Goal: Information Seeking & Learning: Find contact information

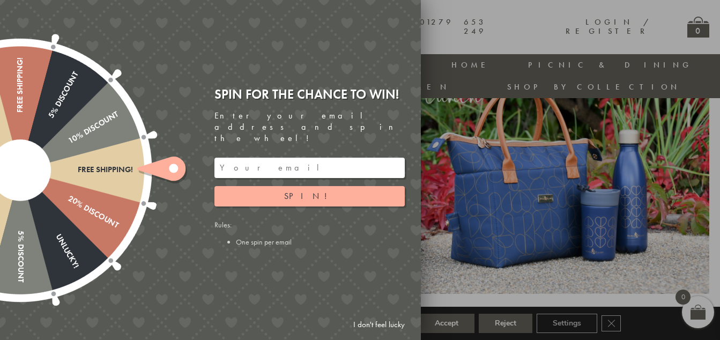
scroll to position [514, 0]
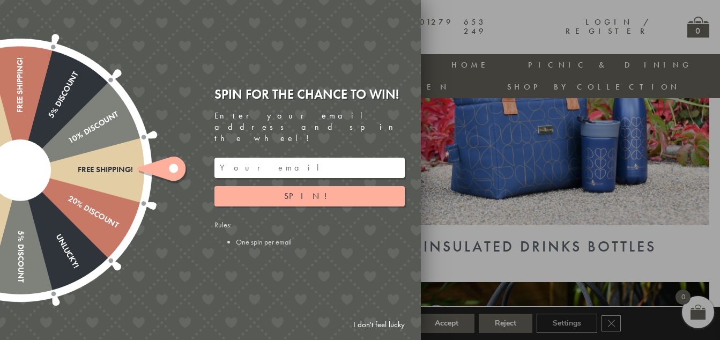
click at [391, 324] on link "I don't feel lucky" at bounding box center [379, 325] width 62 height 20
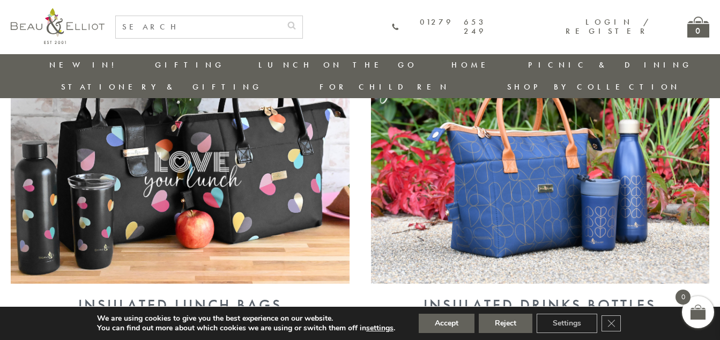
scroll to position [406, 0]
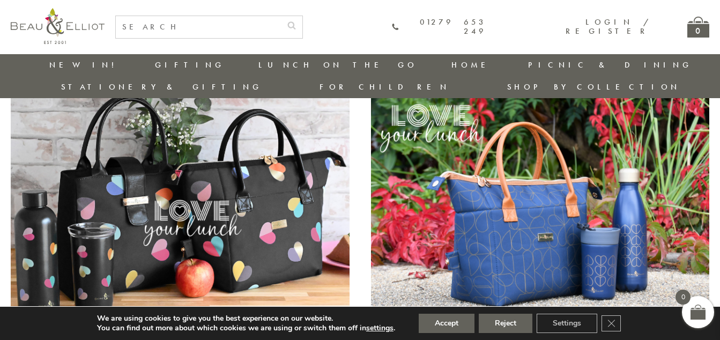
click at [560, 195] on img at bounding box center [540, 209] width 339 height 246
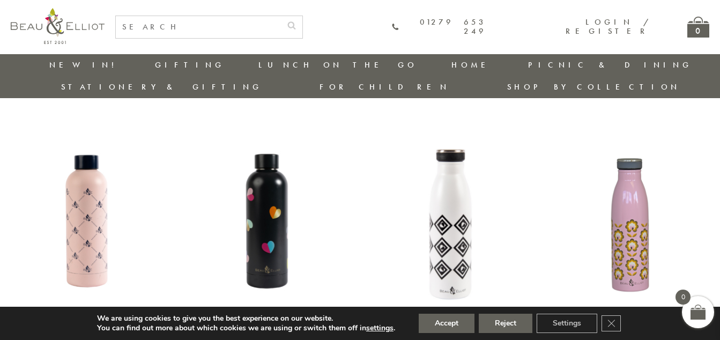
scroll to position [674, 0]
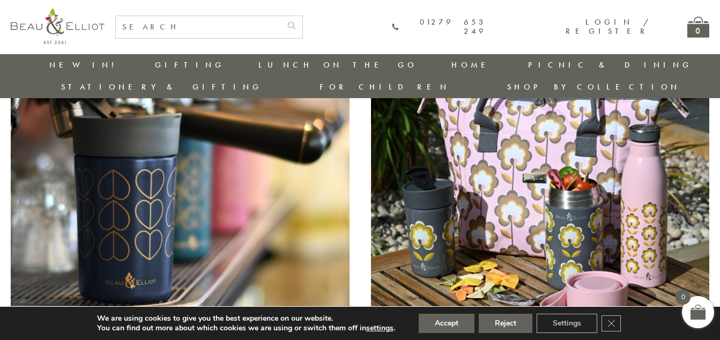
scroll to position [759, 0]
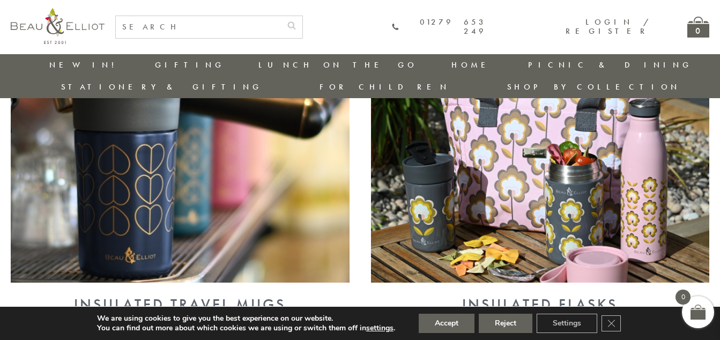
click at [180, 124] on img at bounding box center [180, 159] width 339 height 246
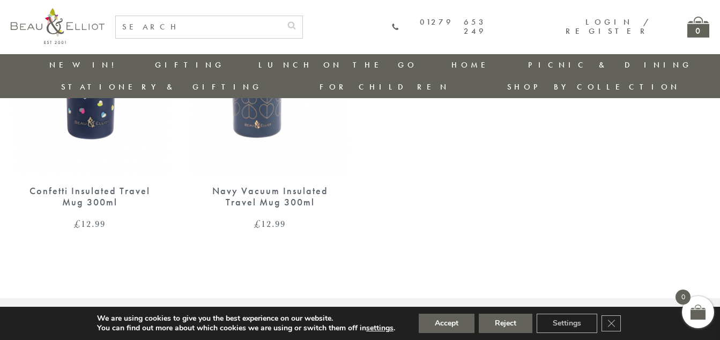
scroll to position [1104, 0]
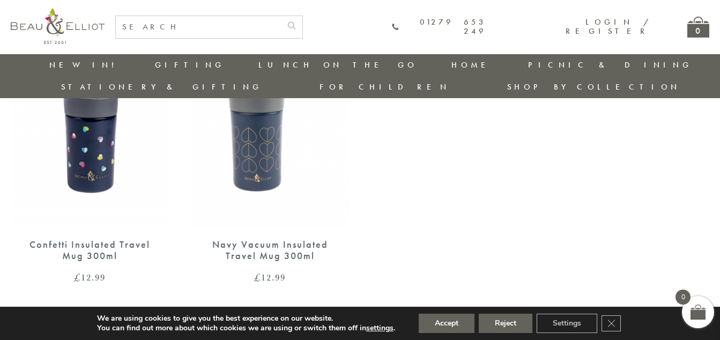
click at [242, 105] on img at bounding box center [270, 126] width 159 height 205
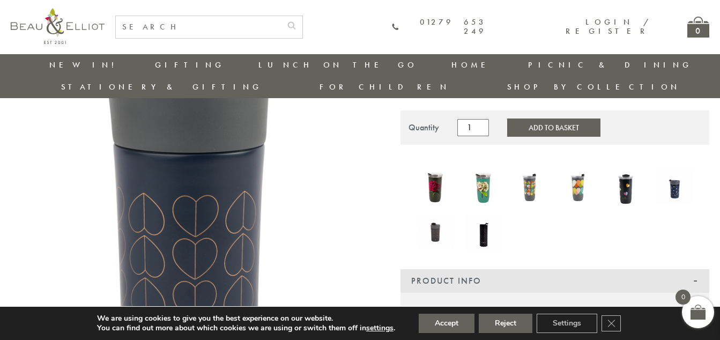
scroll to position [353, 0]
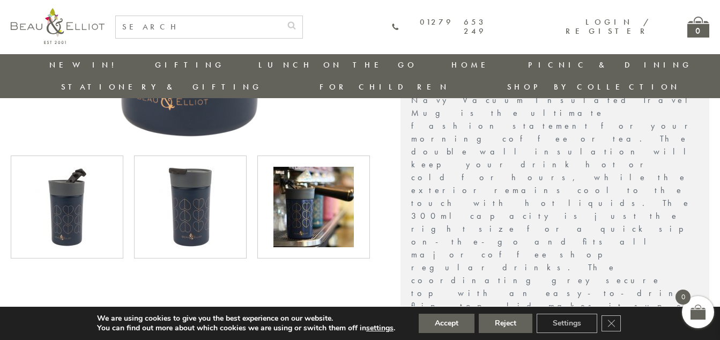
click at [194, 173] on img at bounding box center [190, 207] width 80 height 80
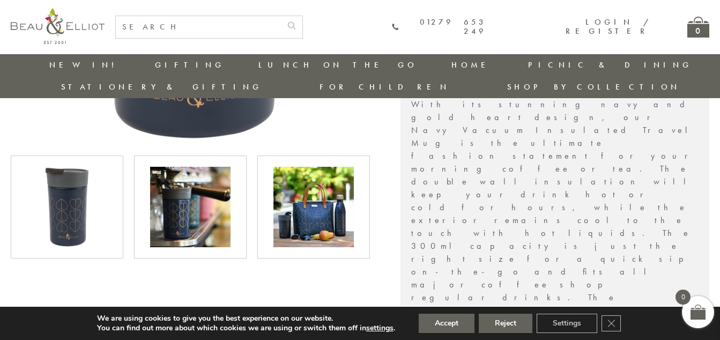
click at [289, 175] on img at bounding box center [313, 207] width 80 height 80
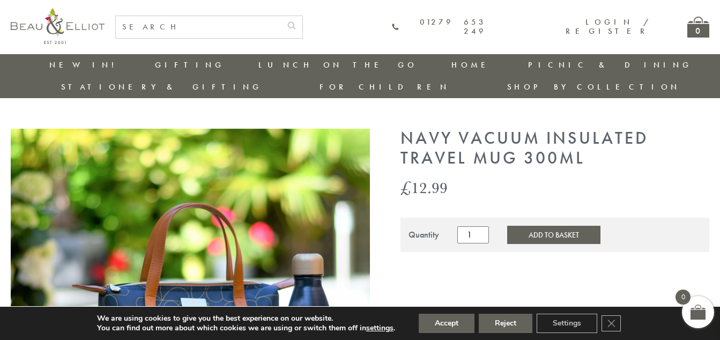
scroll to position [0, 0]
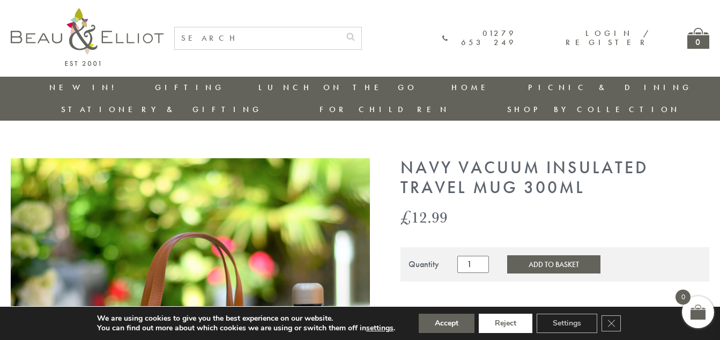
click at [498, 326] on button "Reject" at bounding box center [506, 323] width 54 height 19
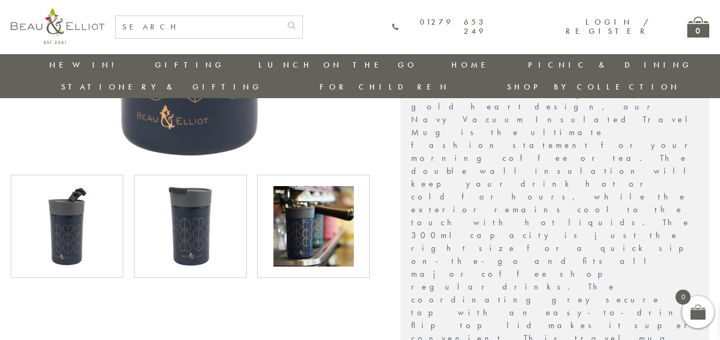
scroll to position [353, 0]
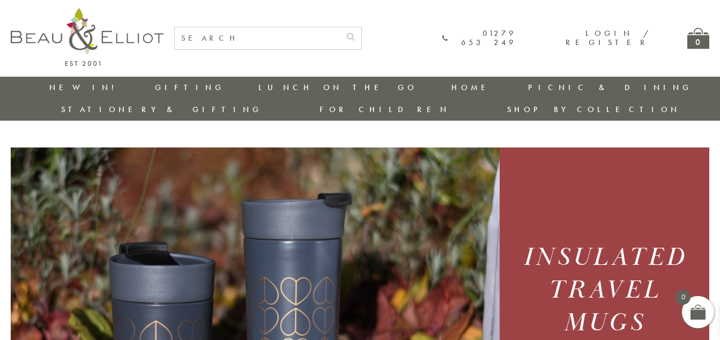
click at [231, 40] on input "text" at bounding box center [257, 38] width 165 height 22
type input "dove"
click at [340, 27] on button "submit" at bounding box center [350, 35] width 21 height 17
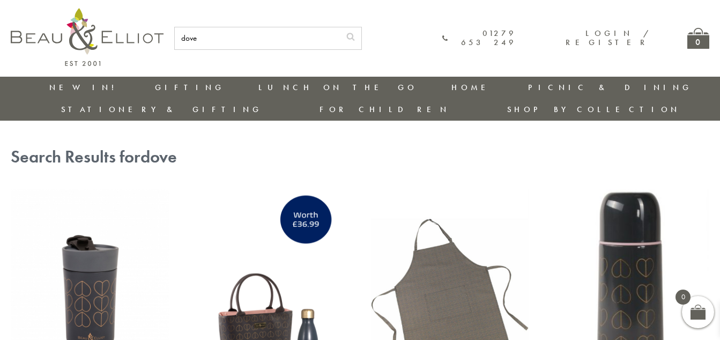
click at [250, 36] on input "dove" at bounding box center [257, 38] width 165 height 22
type input "d"
type input "insulated cups"
click at [340, 27] on button "submit" at bounding box center [350, 35] width 21 height 17
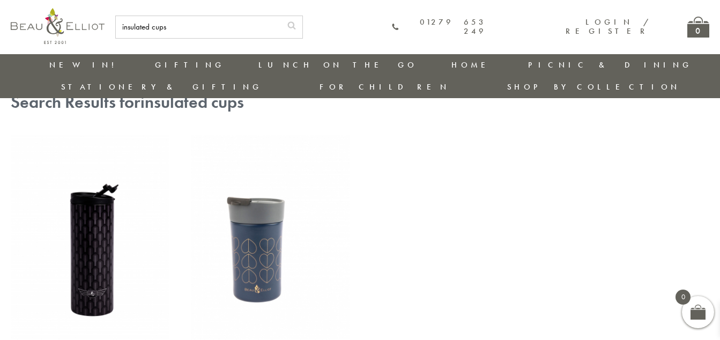
scroll to position [31, 0]
click at [97, 254] on img at bounding box center [90, 238] width 159 height 205
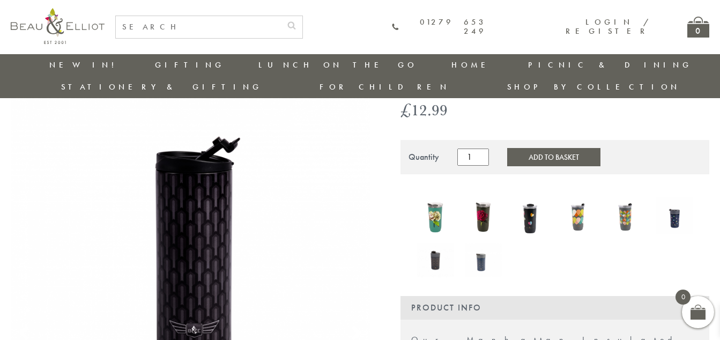
scroll to position [138, 0]
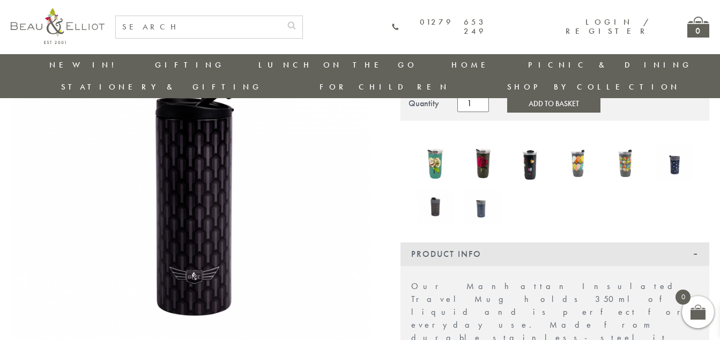
click at [528, 148] on img at bounding box center [531, 162] width 37 height 50
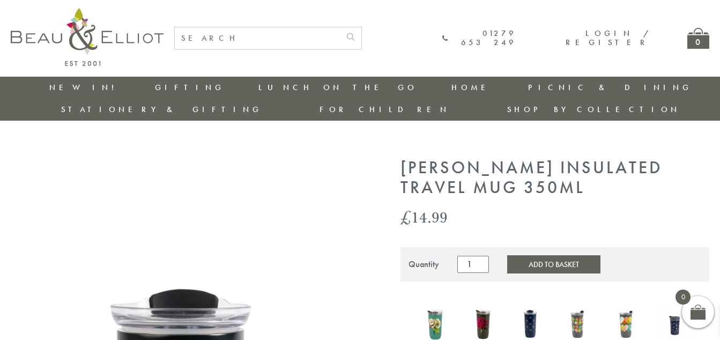
click at [340, 36] on input "text" at bounding box center [257, 38] width 165 height 22
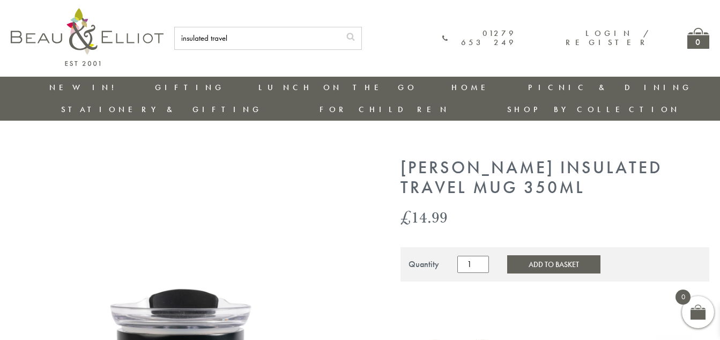
click at [340, 27] on button "submit" at bounding box center [350, 35] width 21 height 17
type input "insulated travel#"
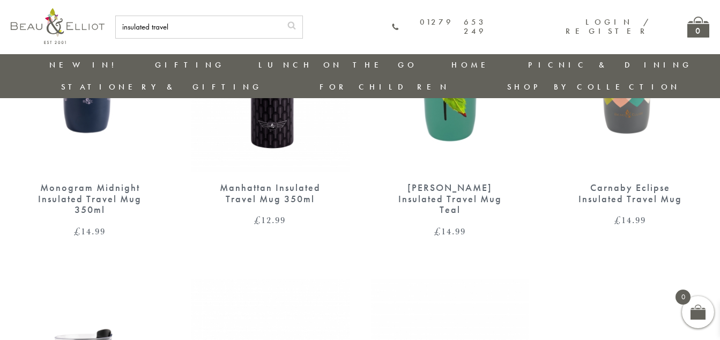
scroll to position [621, 0]
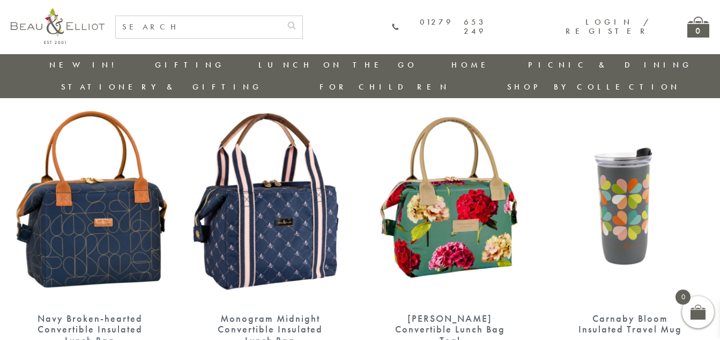
scroll to position [1747, 0]
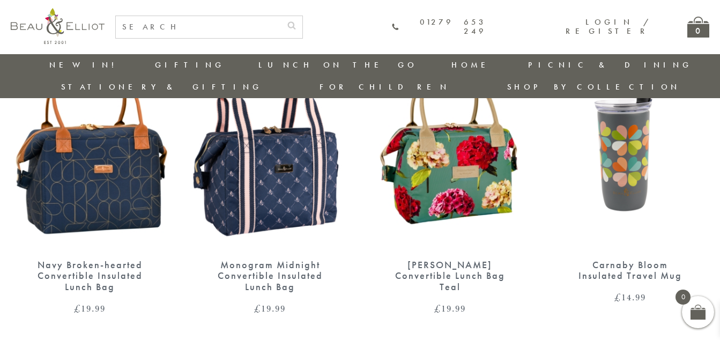
click at [112, 175] on img at bounding box center [90, 146] width 159 height 205
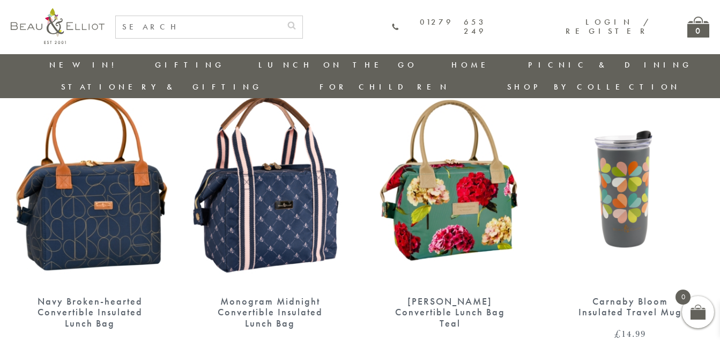
scroll to position [1695, 0]
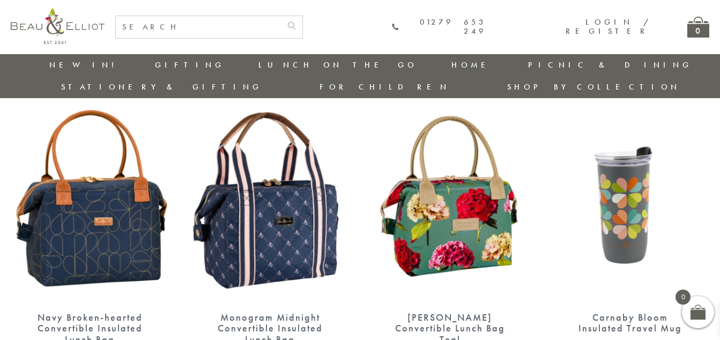
click at [138, 208] on img at bounding box center [90, 199] width 159 height 205
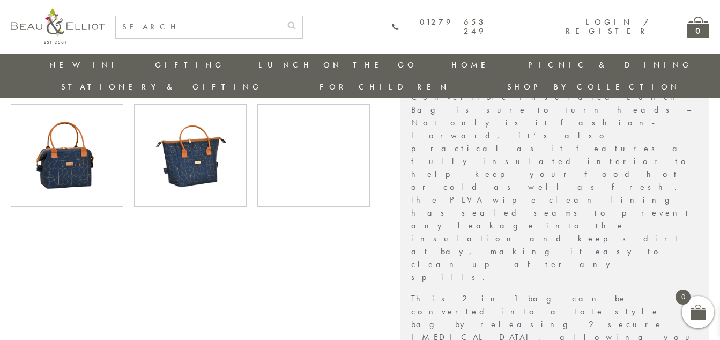
scroll to position [85, 0]
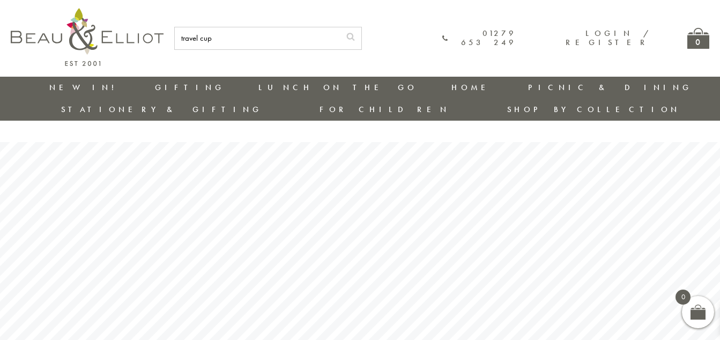
type input "travel cup"
click at [340, 27] on button "submit" at bounding box center [350, 35] width 21 height 17
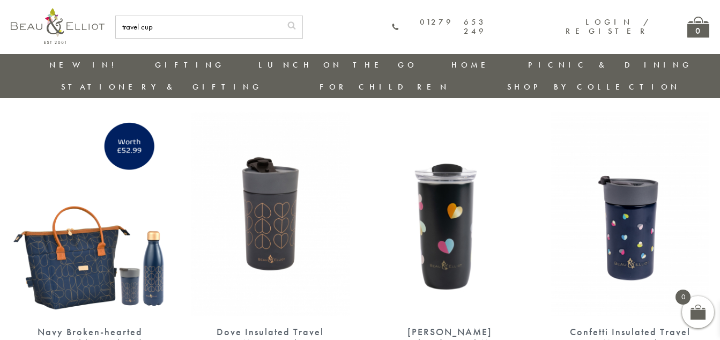
scroll to position [85, 0]
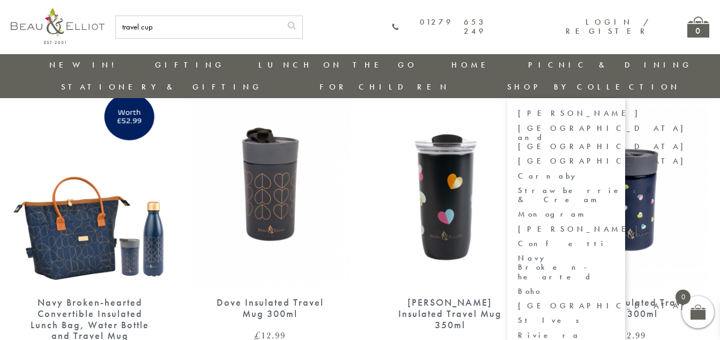
click at [614, 254] on link "Navy Broken-hearted" at bounding box center [566, 268] width 97 height 28
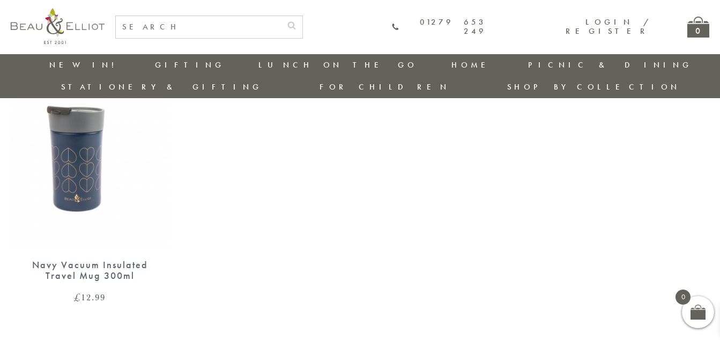
scroll to position [406, 0]
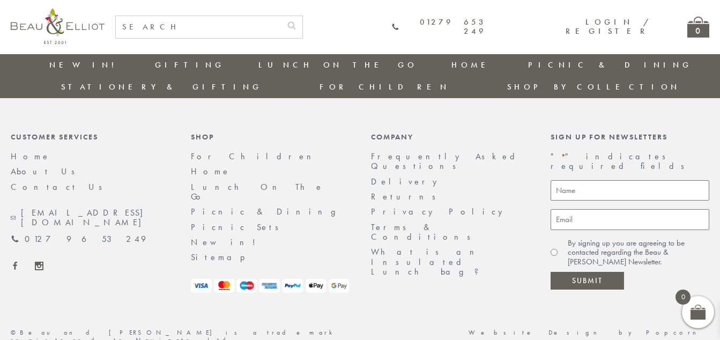
scroll to position [2284, 0]
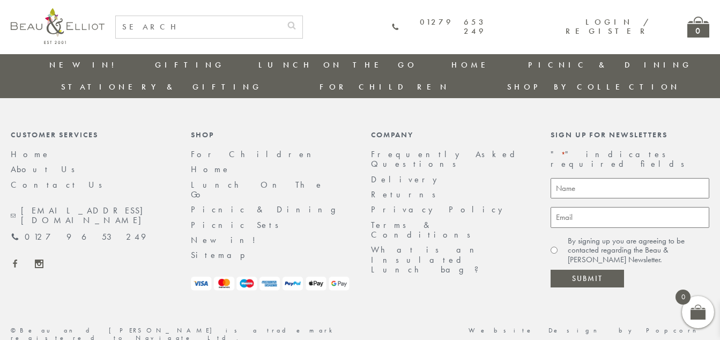
click at [33, 179] on link "Contact Us" at bounding box center [60, 184] width 99 height 11
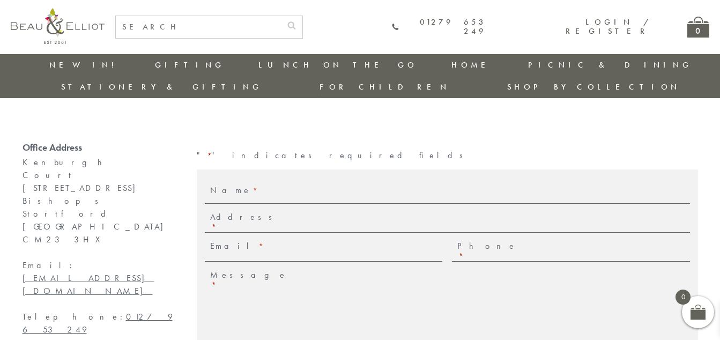
scroll to position [31, 0]
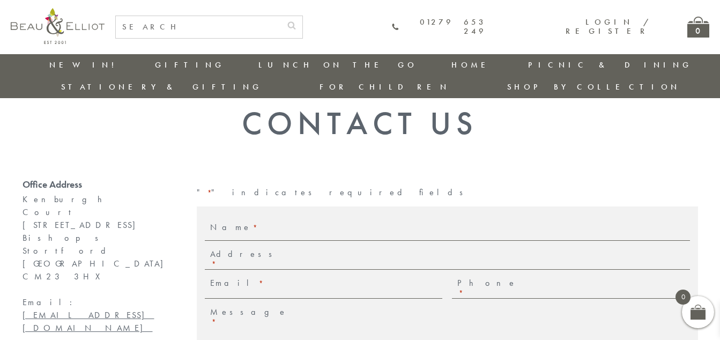
click at [244, 222] on label "Name *" at bounding box center [237, 231] width 54 height 18
click at [264, 222] on input "Name *" at bounding box center [477, 231] width 426 height 18
type input "J"
